Goal: Check status: Check status

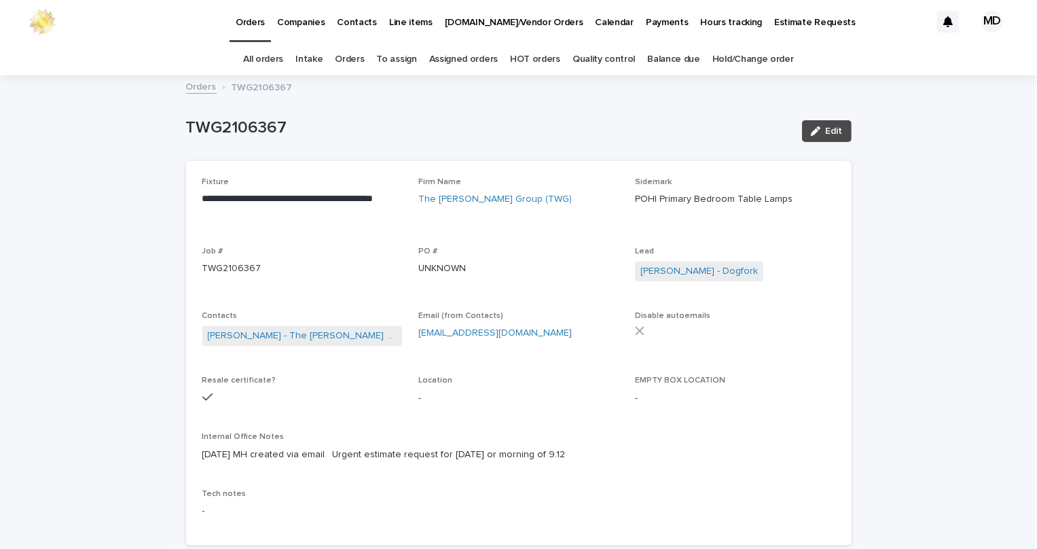
click at [525, 509] on p "-" at bounding box center [518, 511] width 633 height 14
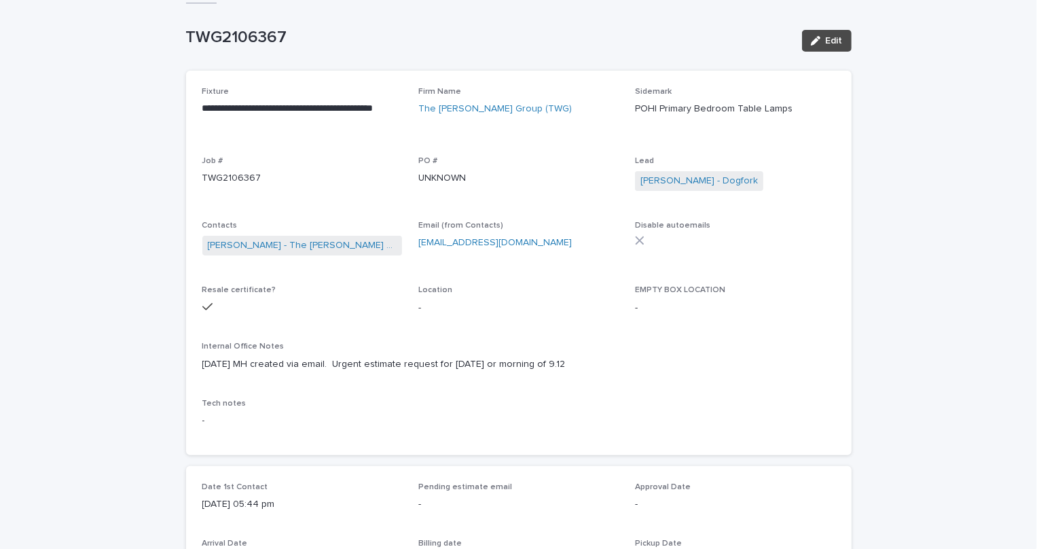
scroll to position [61, 0]
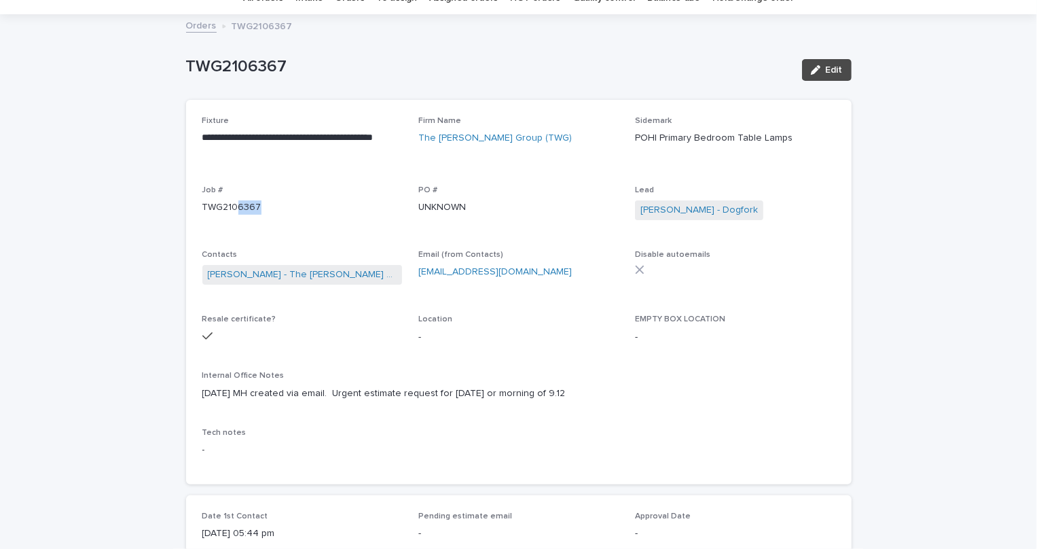
drag, startPoint x: 257, startPoint y: 206, endPoint x: 231, endPoint y: 207, distance: 26.5
click at [231, 207] on p "TWG2106367" at bounding box center [302, 207] width 200 height 14
copy p "6367"
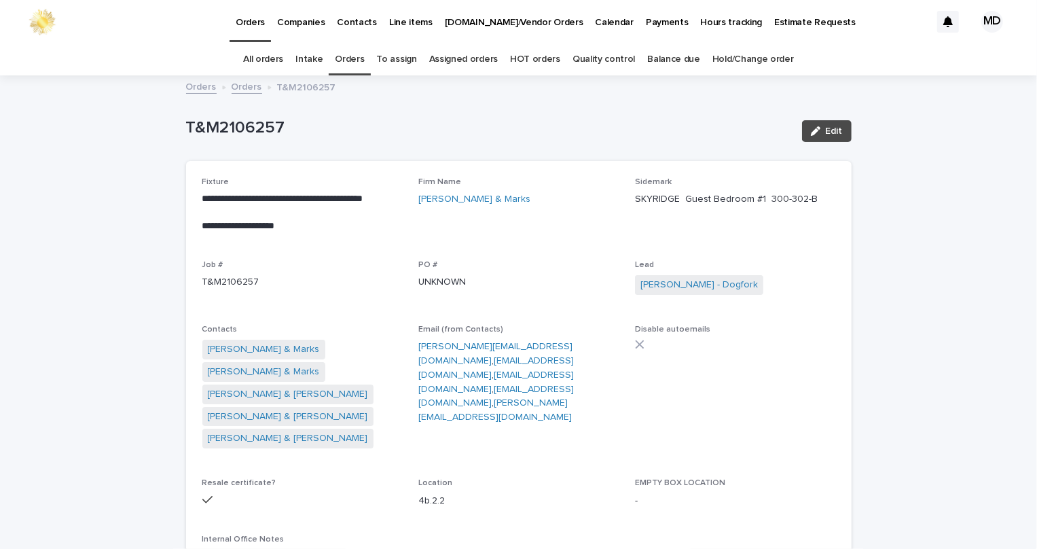
click at [359, 62] on link "Orders" at bounding box center [349, 59] width 29 height 32
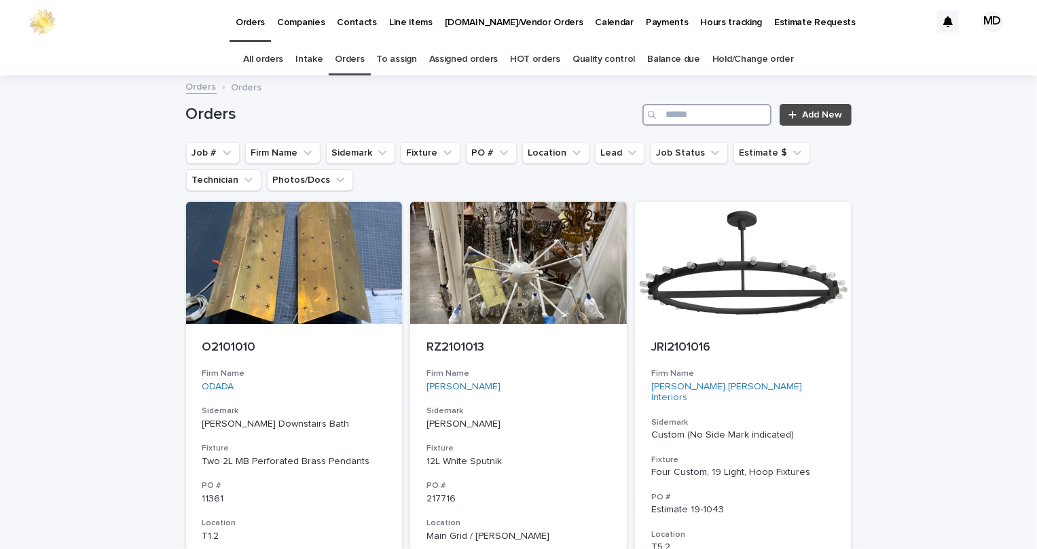
click at [679, 120] on input "Search" at bounding box center [706, 115] width 129 height 22
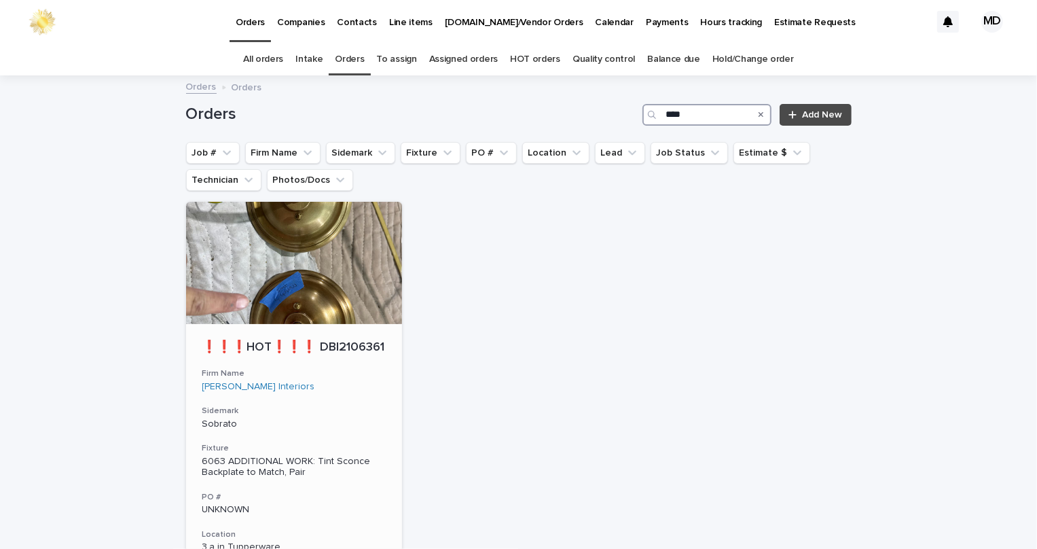
type input "****"
click at [314, 308] on div at bounding box center [294, 263] width 217 height 122
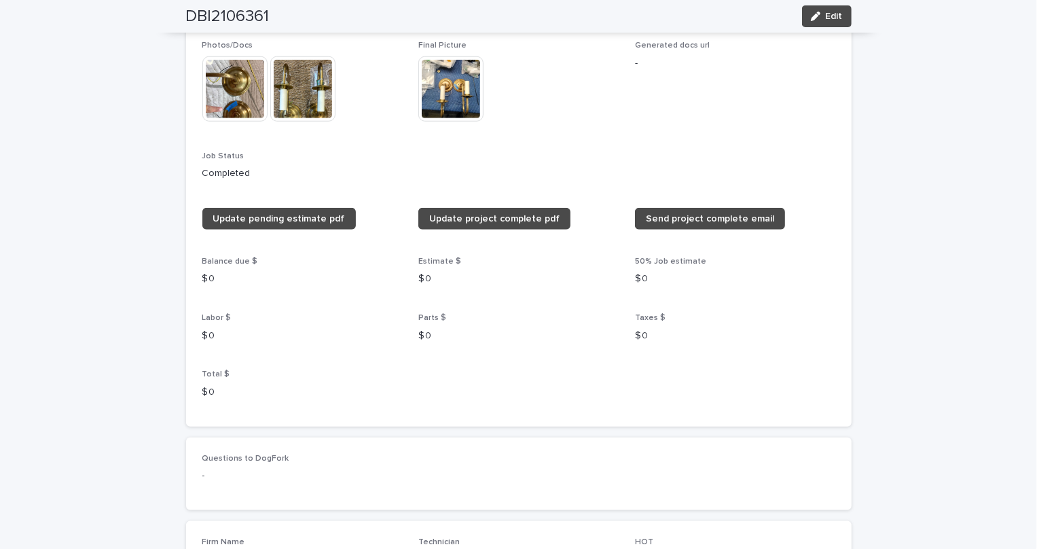
scroll to position [679, 0]
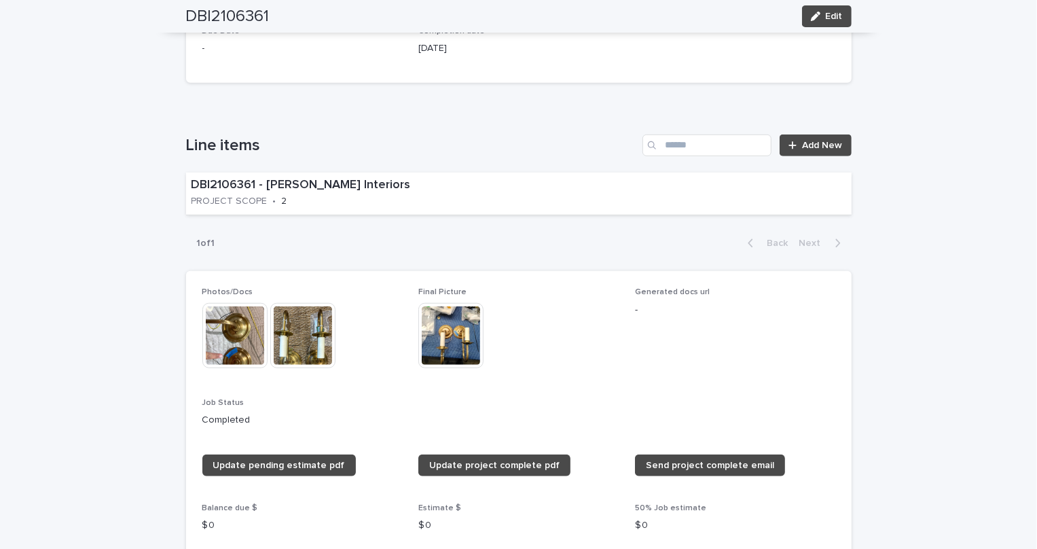
click at [457, 337] on img at bounding box center [450, 335] width 65 height 65
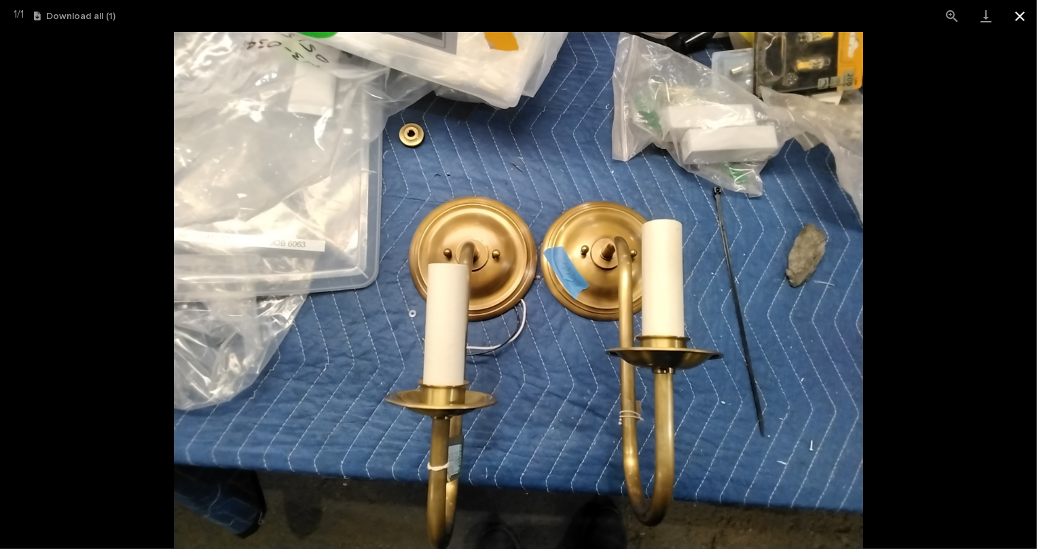
click at [1018, 10] on button "Close gallery" at bounding box center [1020, 16] width 34 height 32
